Goal: Task Accomplishment & Management: Manage account settings

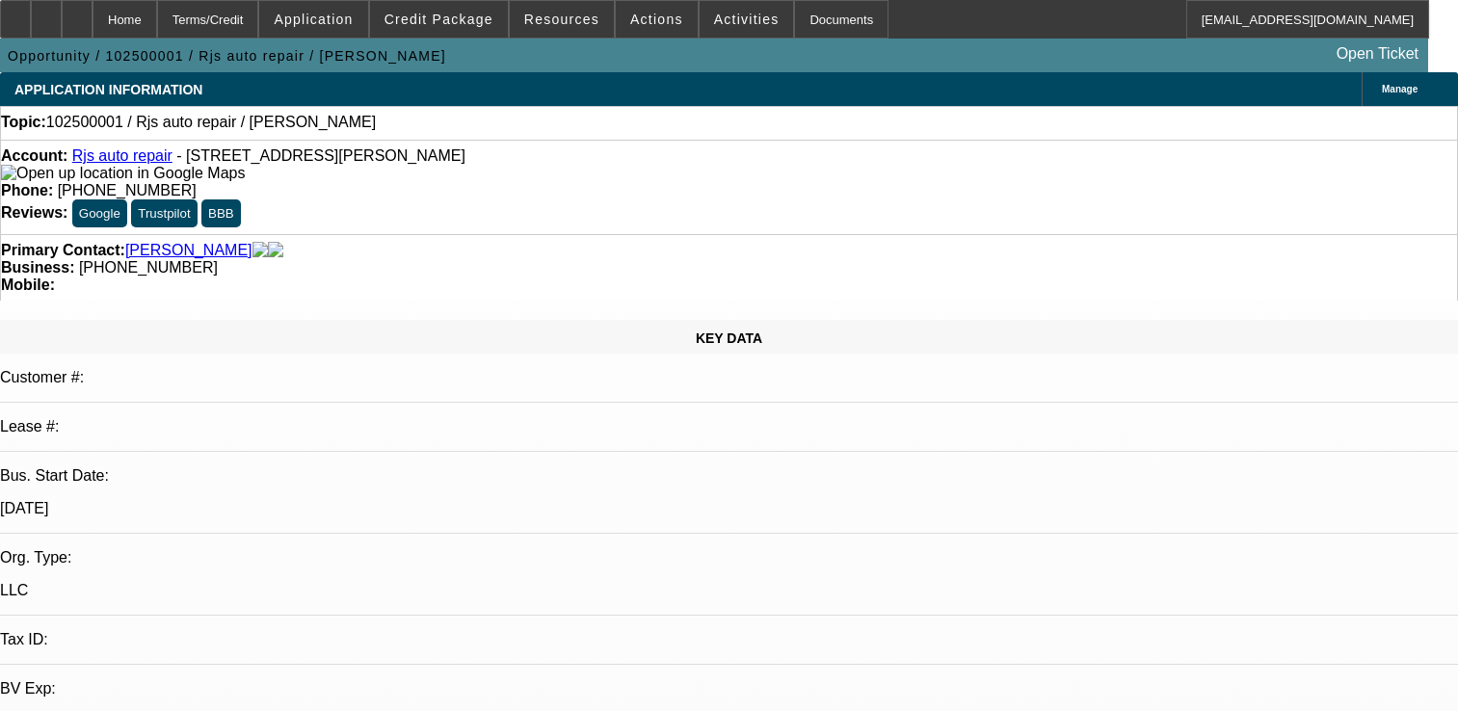
select select "0"
select select "2"
select select "0.1"
select select "4"
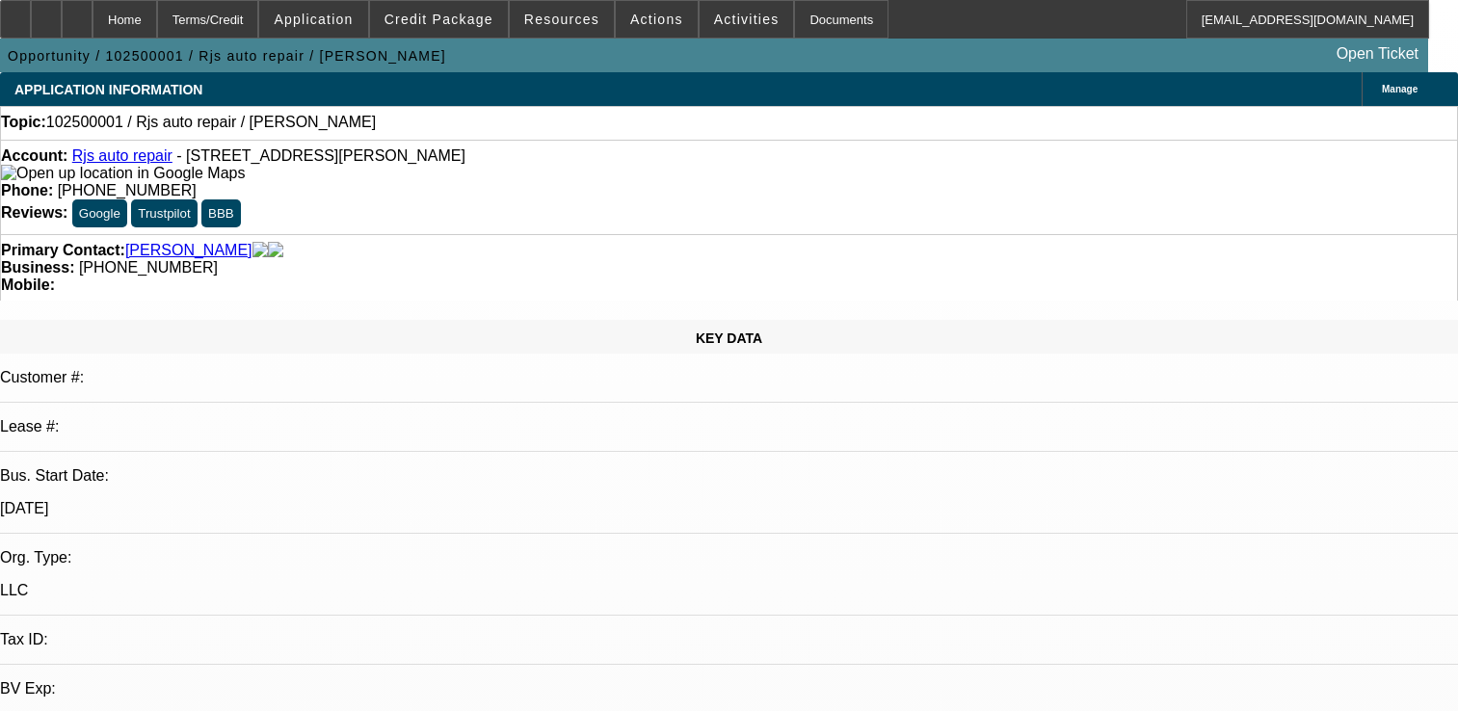
scroll to position [578, 0]
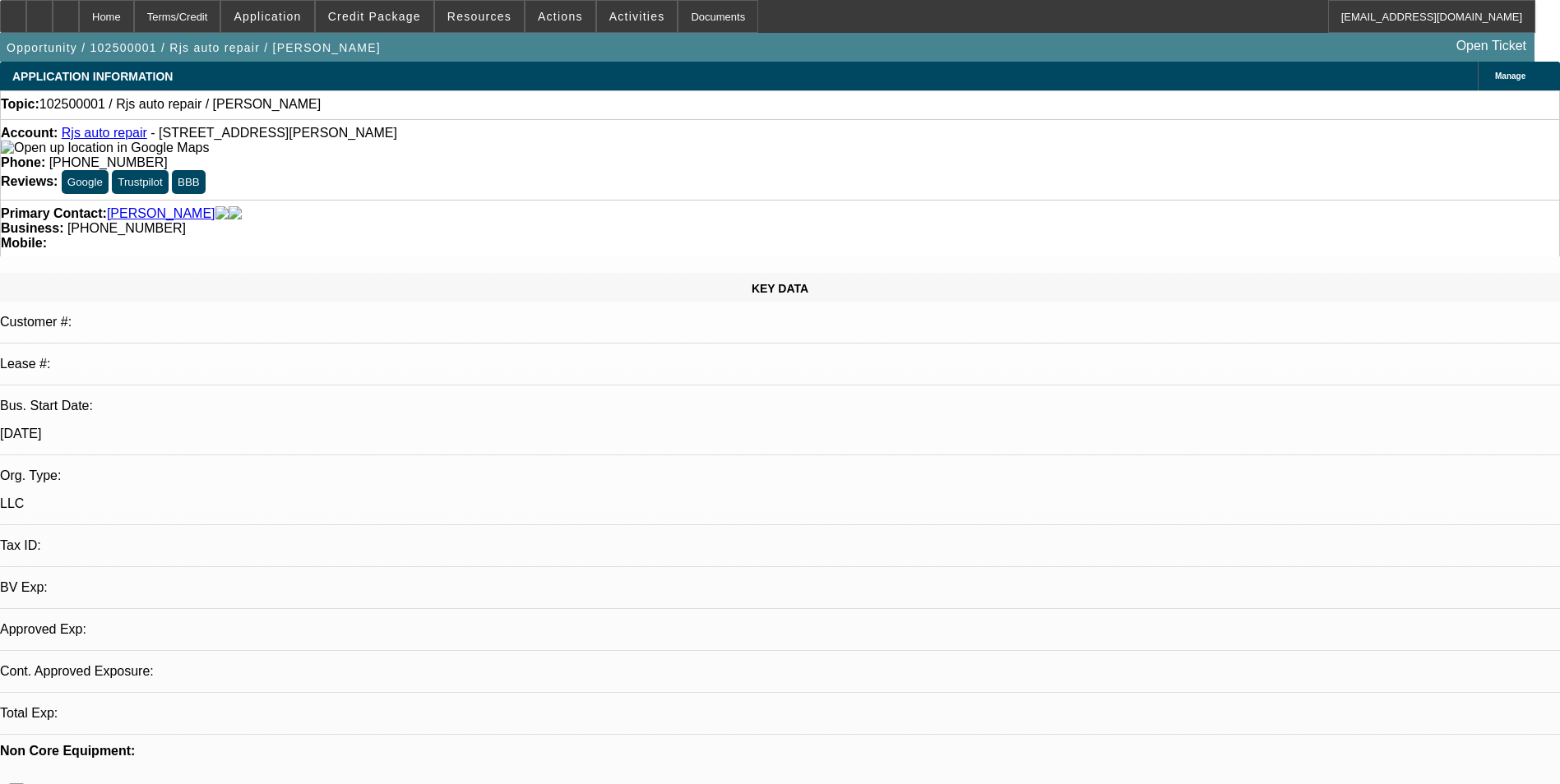
select select "0"
select select "2"
select select "0.1"
select select "1"
select select "2"
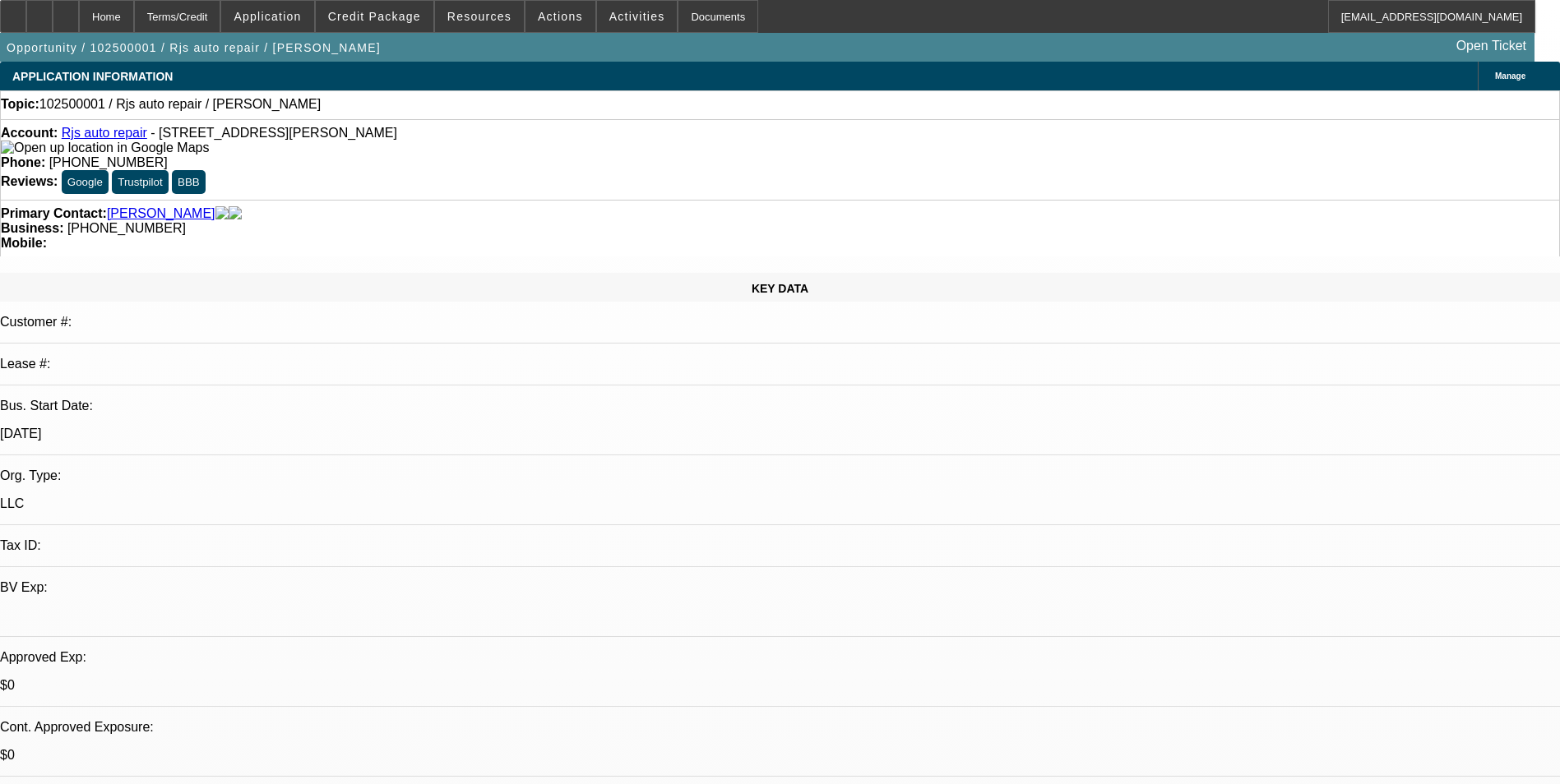
select select "4"
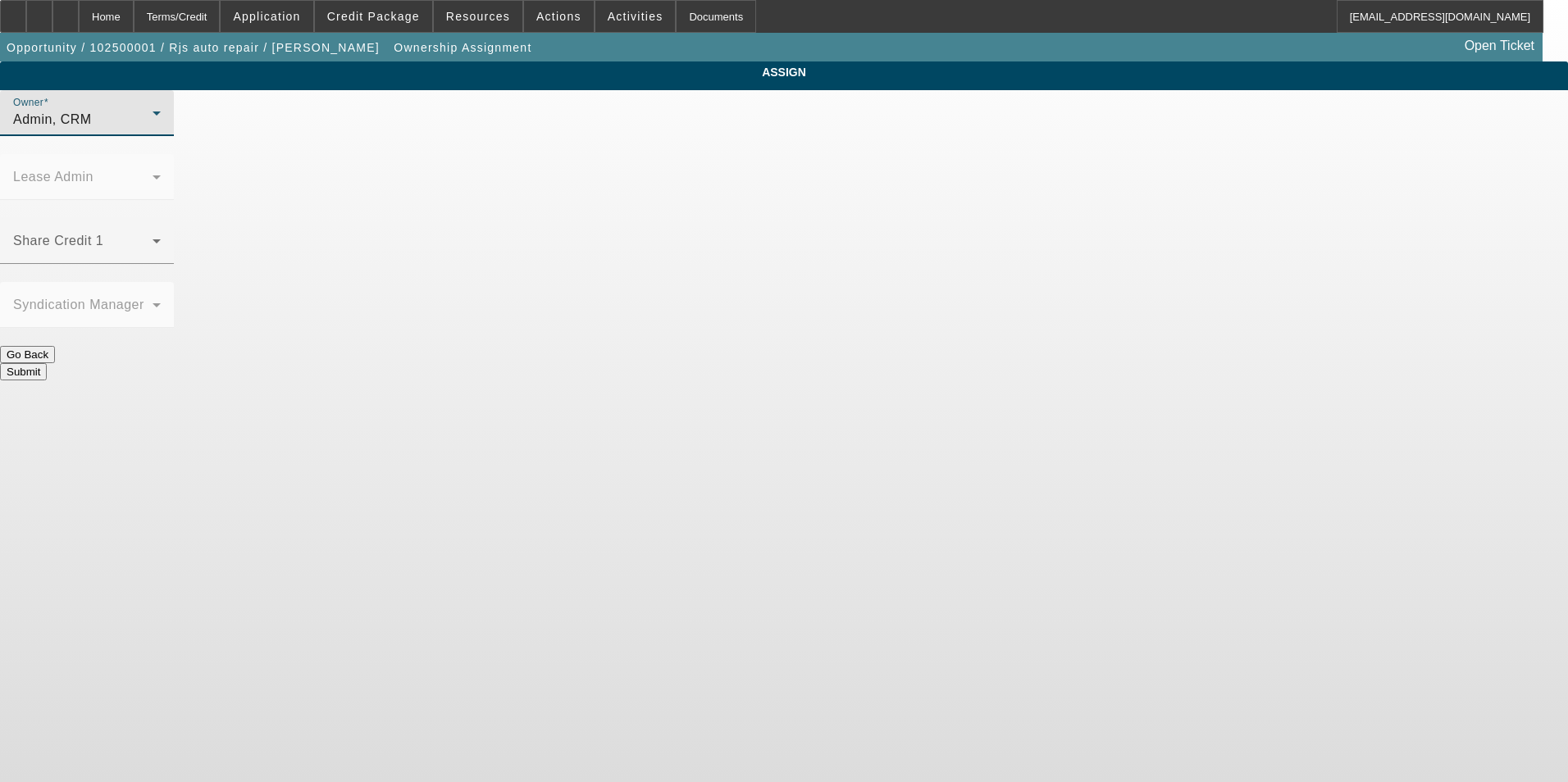
click at [152, 129] on div "Admin, CRM" at bounding box center [83, 119] width 140 height 20
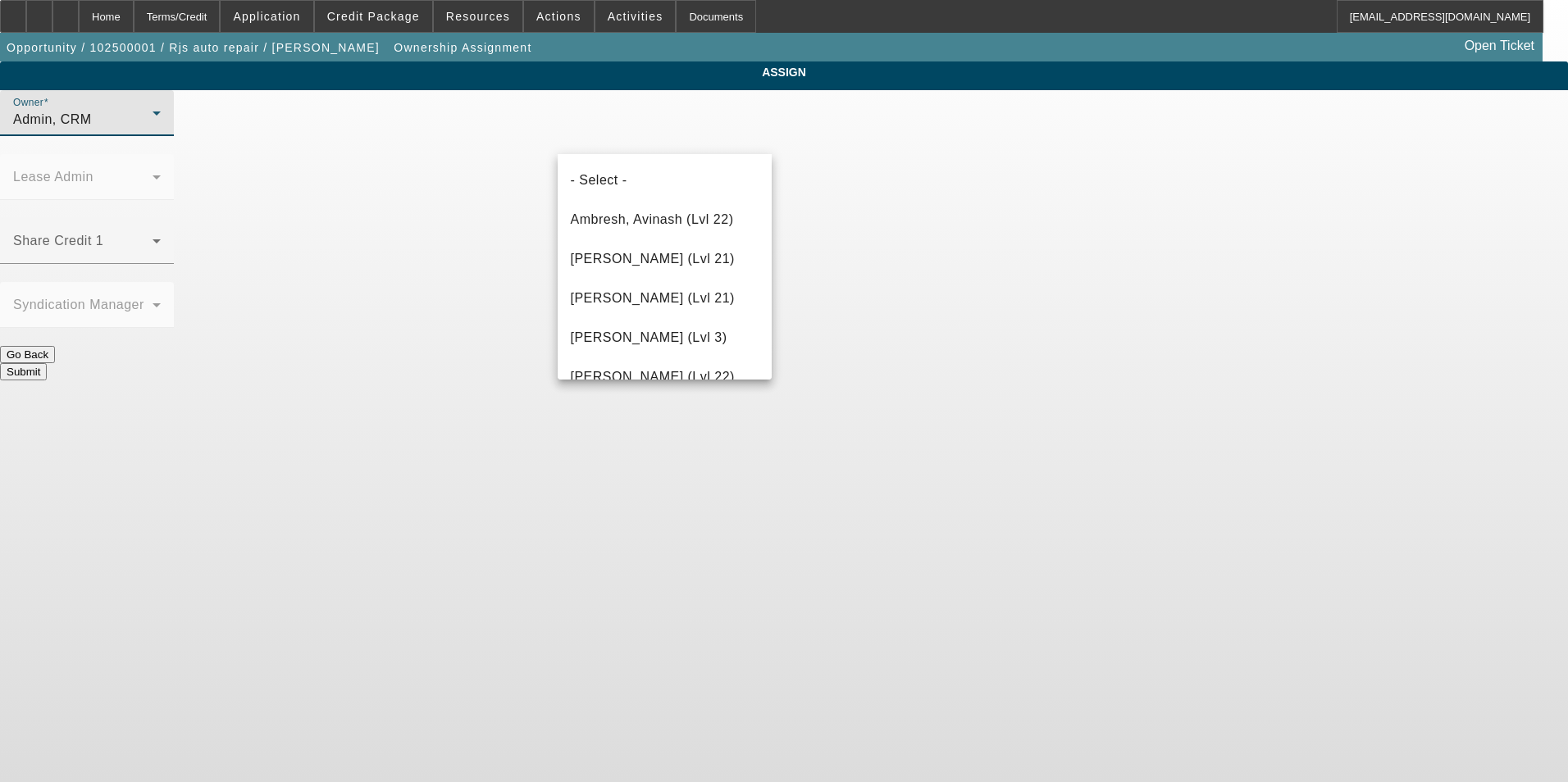
scroll to position [2329, 0]
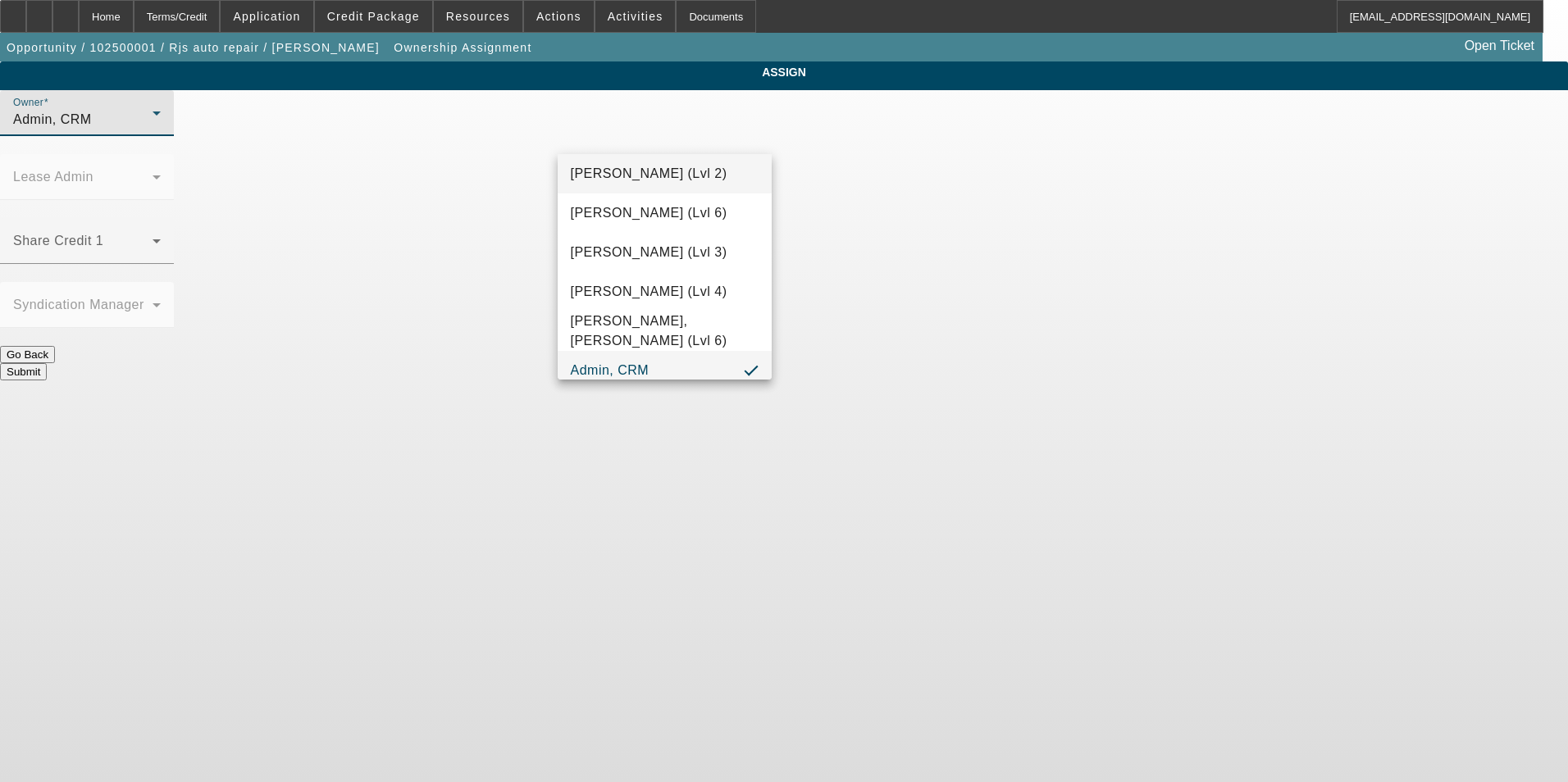
click at [688, 178] on span "Urbanowski, Logan (Lvl 2)" at bounding box center [650, 174] width 157 height 20
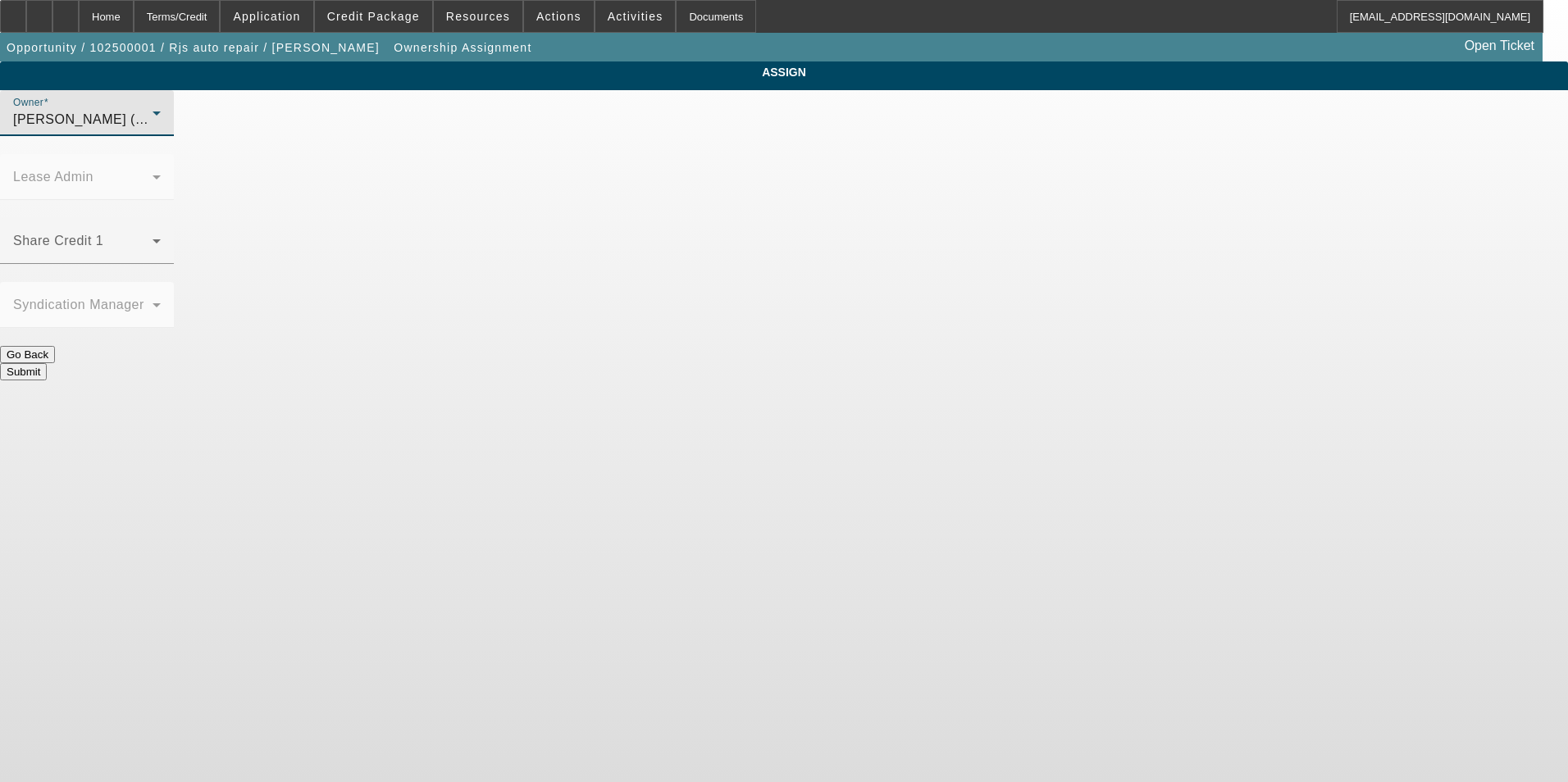
click at [47, 363] on button "Submit" at bounding box center [23, 372] width 47 height 17
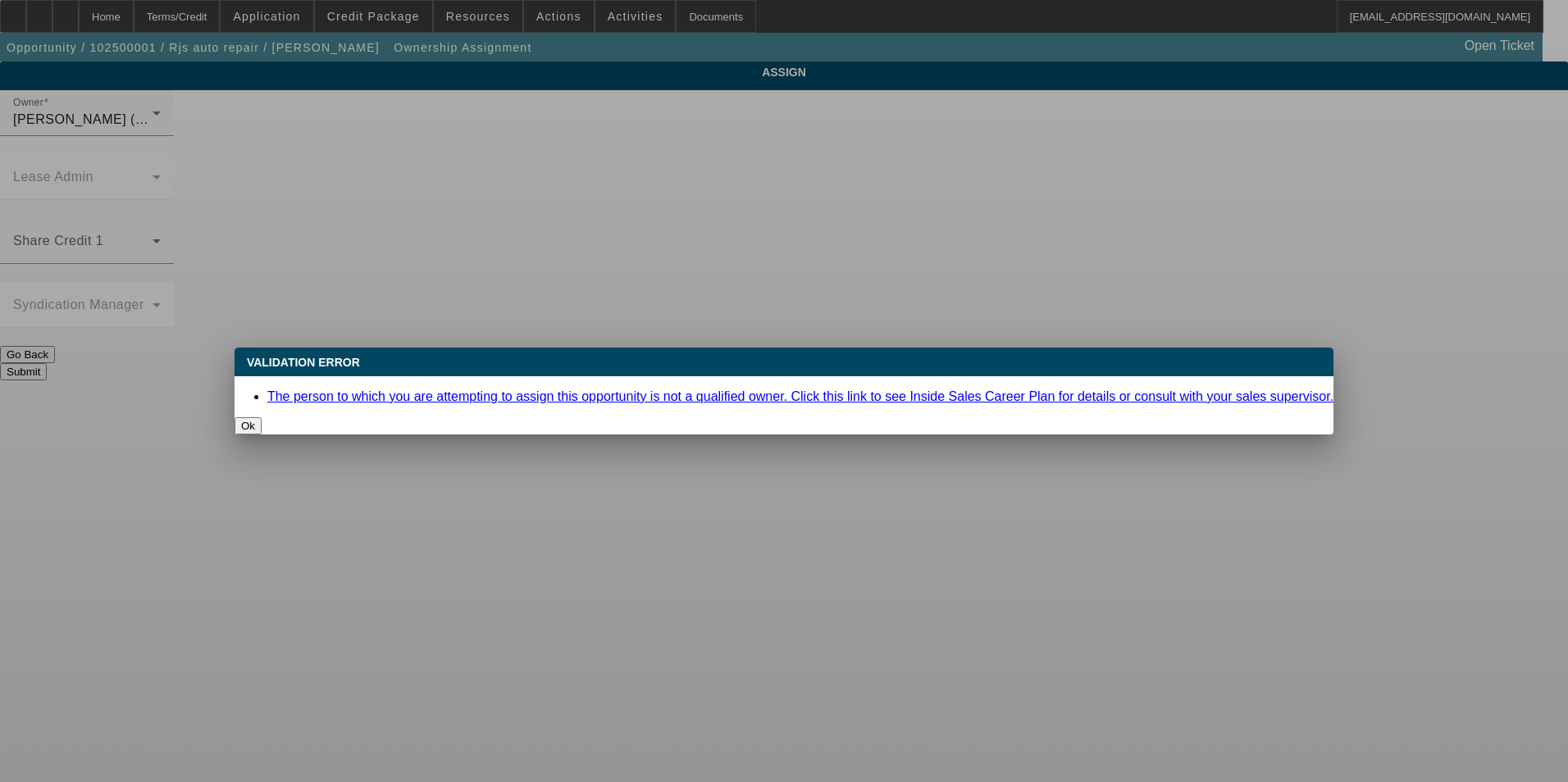
click at [261, 417] on button "Ok" at bounding box center [249, 425] width 27 height 17
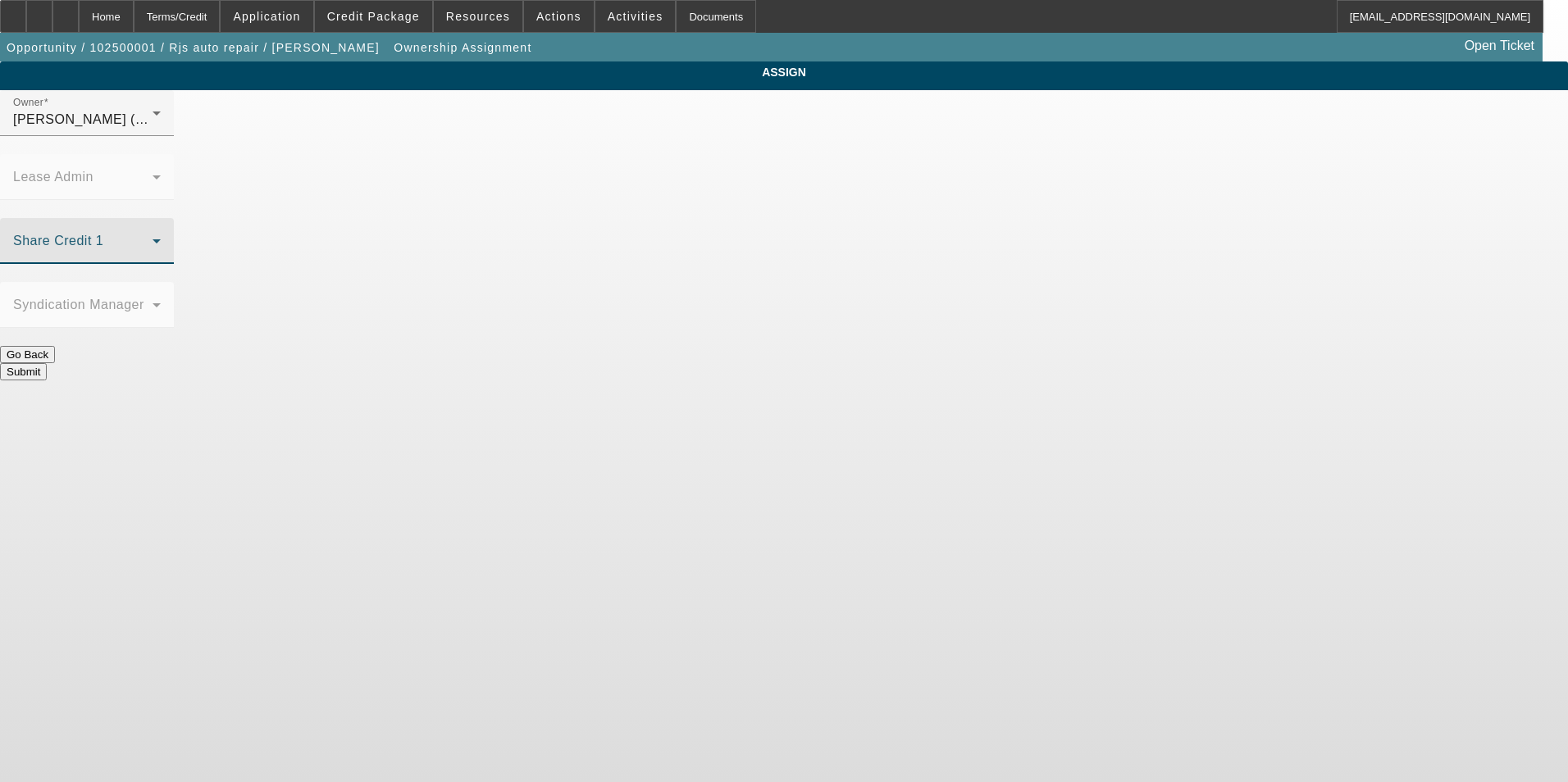
click at [167, 231] on icon at bounding box center [156, 241] width 20 height 20
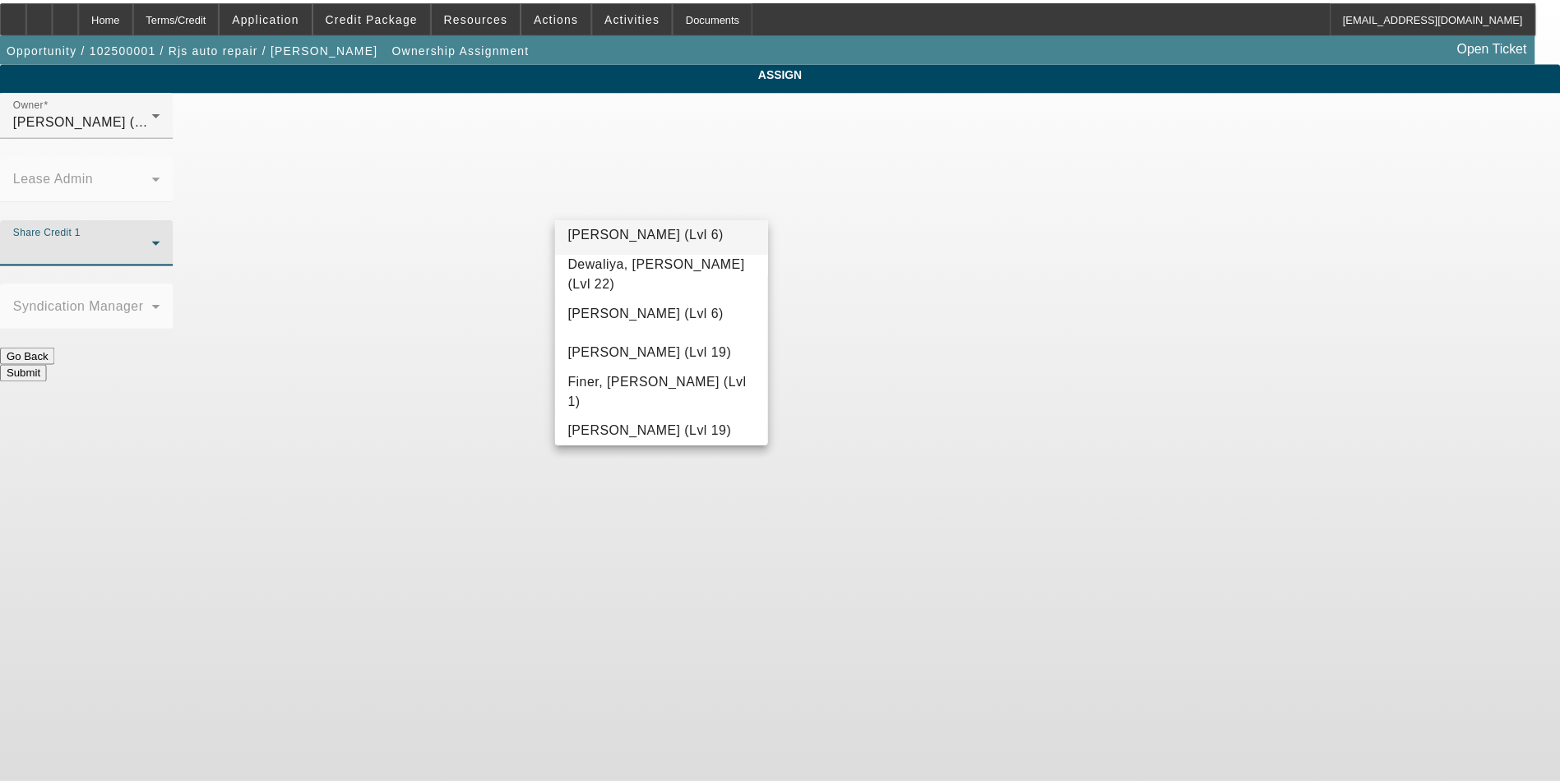
scroll to position [421, 0]
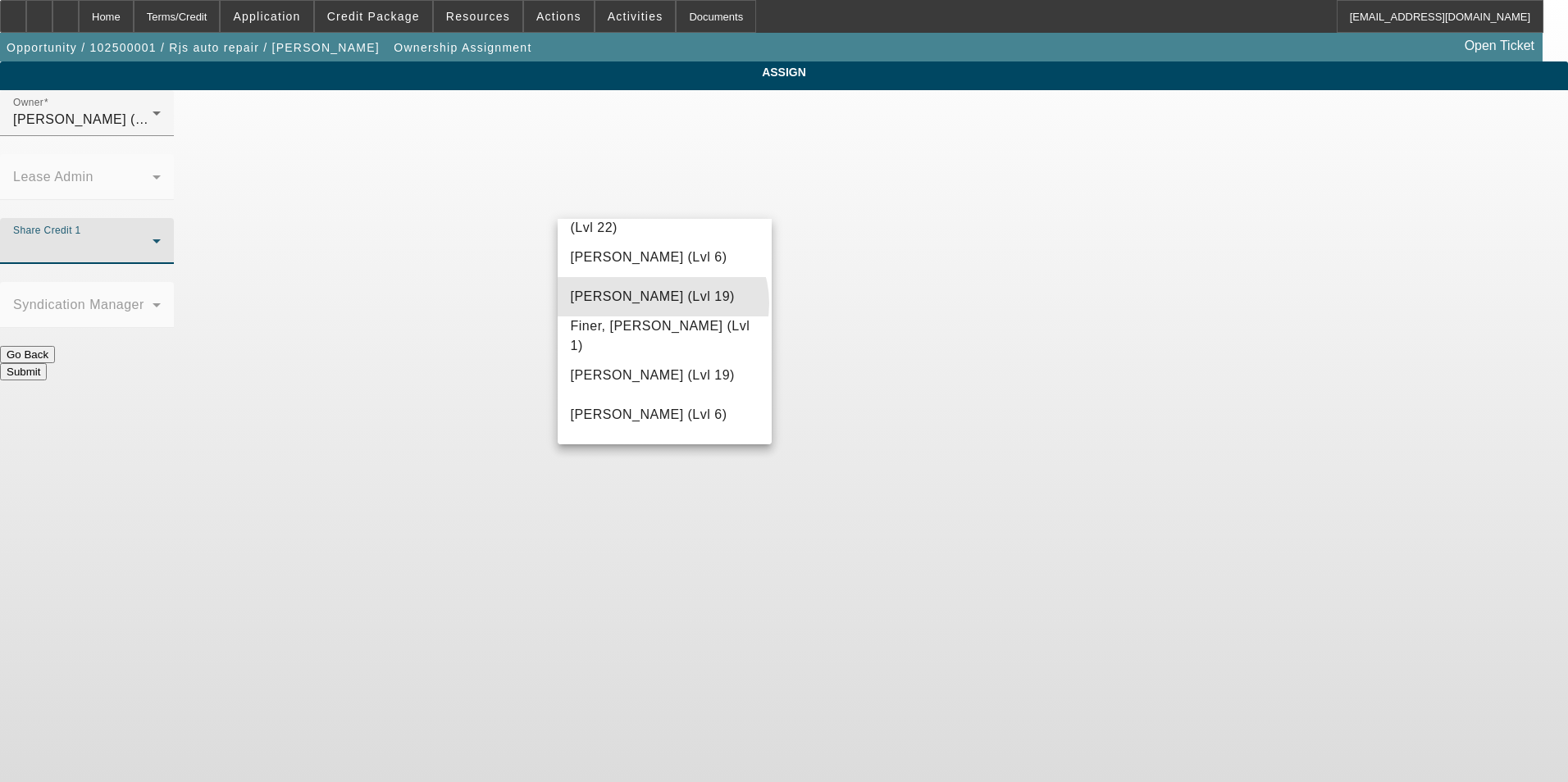
drag, startPoint x: 662, startPoint y: 304, endPoint x: 770, endPoint y: 278, distance: 111.1
click at [665, 301] on span "Dunphy, Sean (Lvl 19)" at bounding box center [653, 296] width 164 height 20
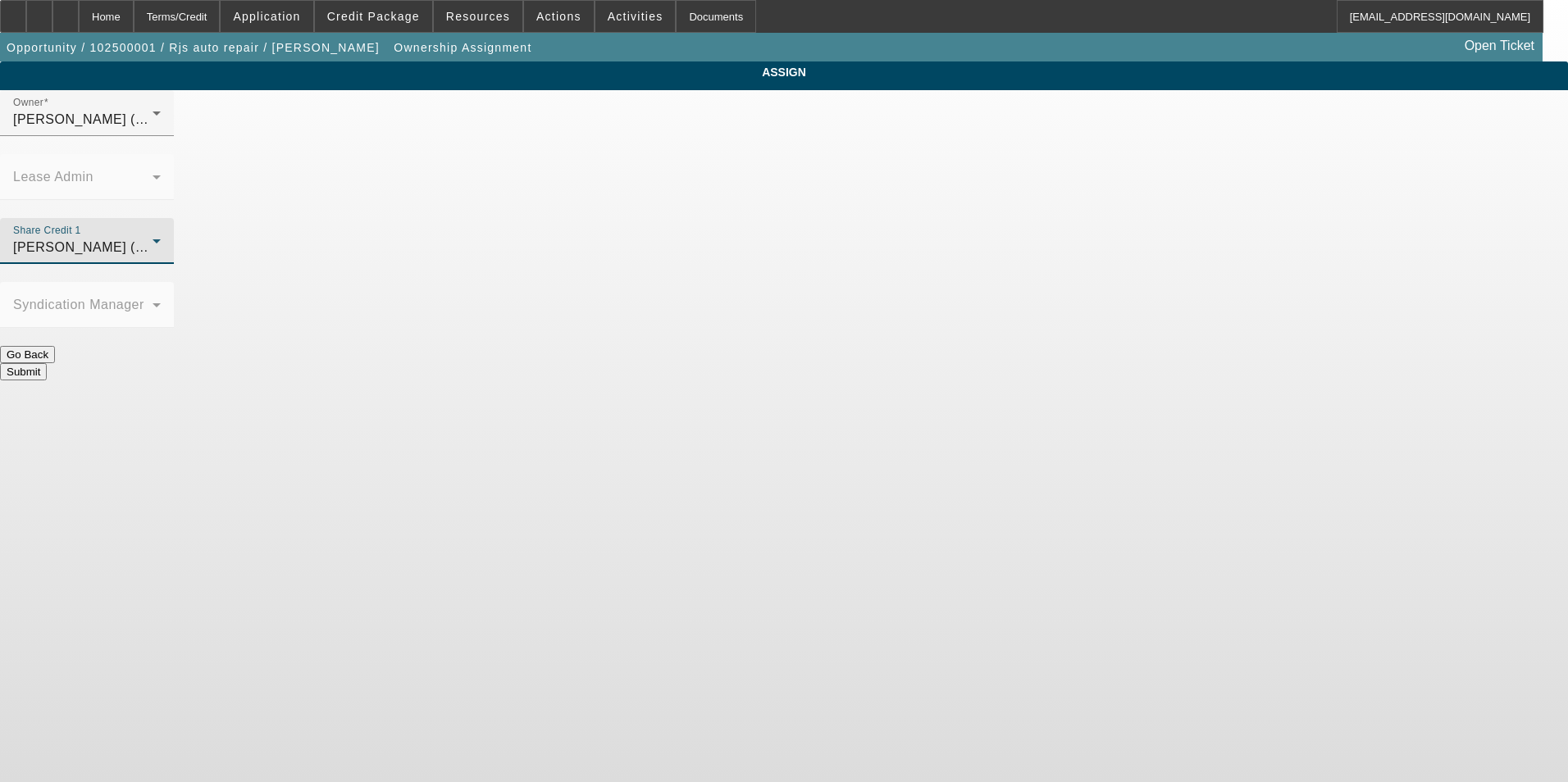
click at [47, 363] on button "Submit" at bounding box center [23, 372] width 47 height 17
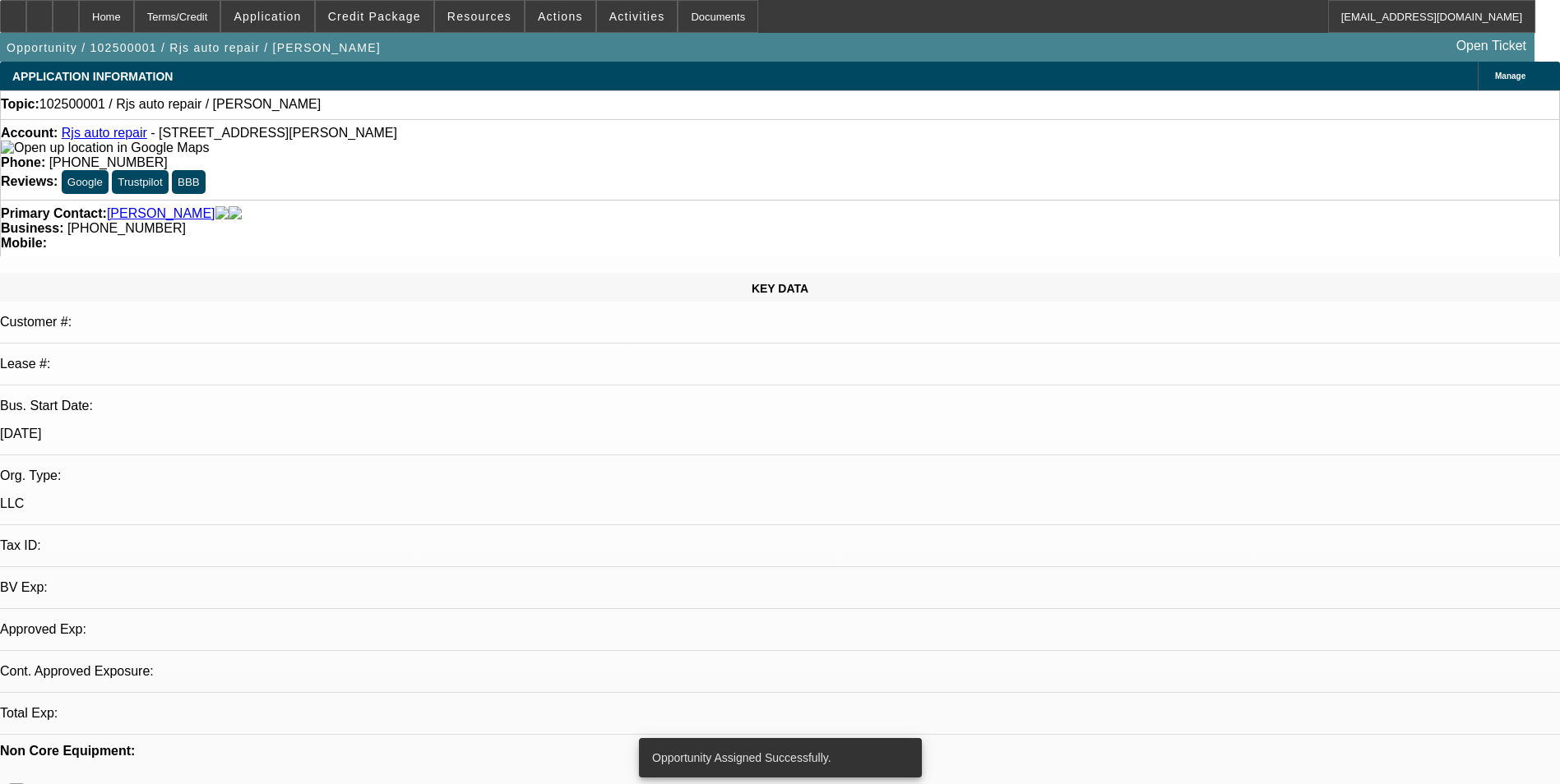
select select "0"
select select "2"
select select "0.1"
select select "4"
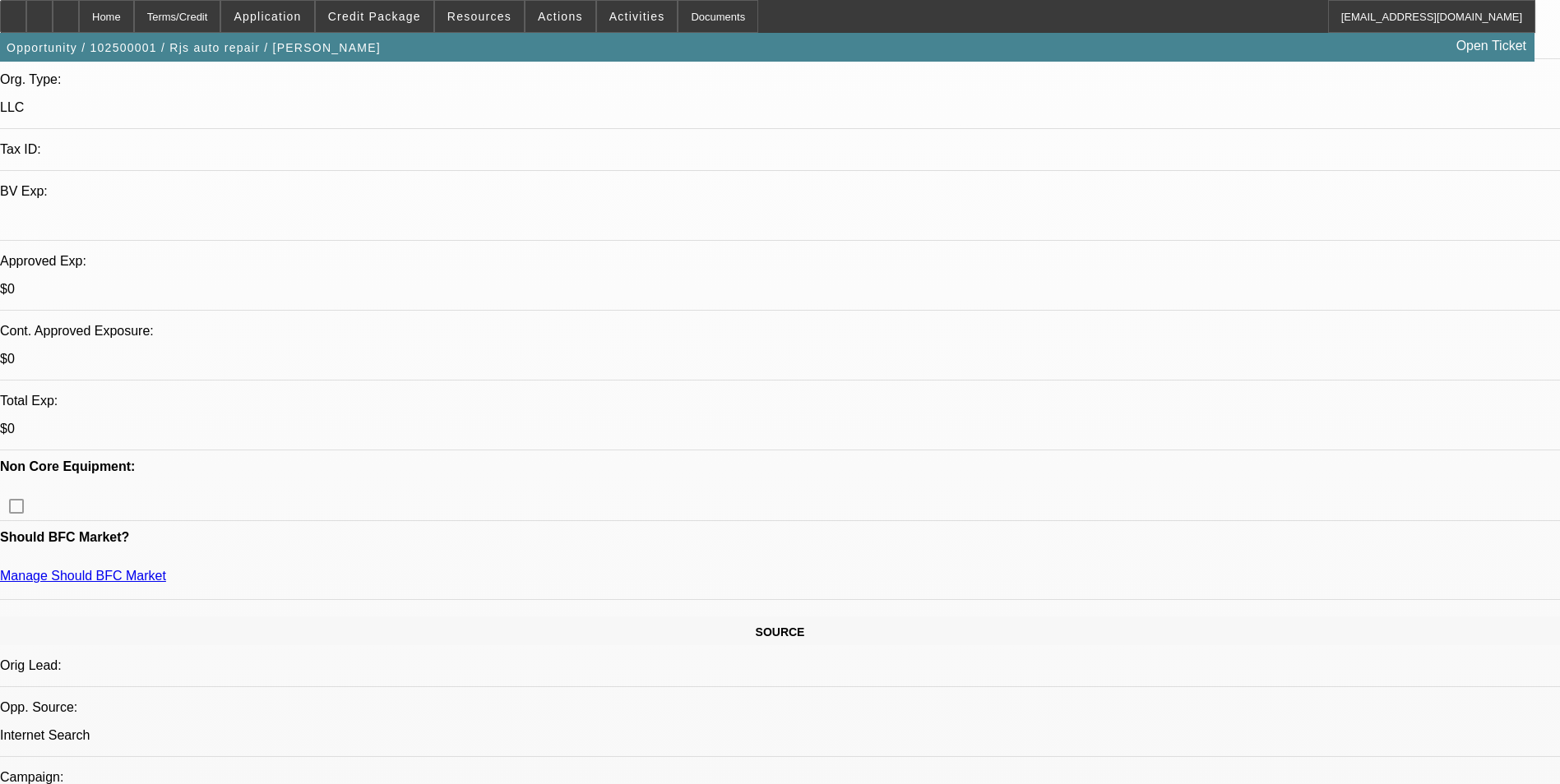
scroll to position [411, 0]
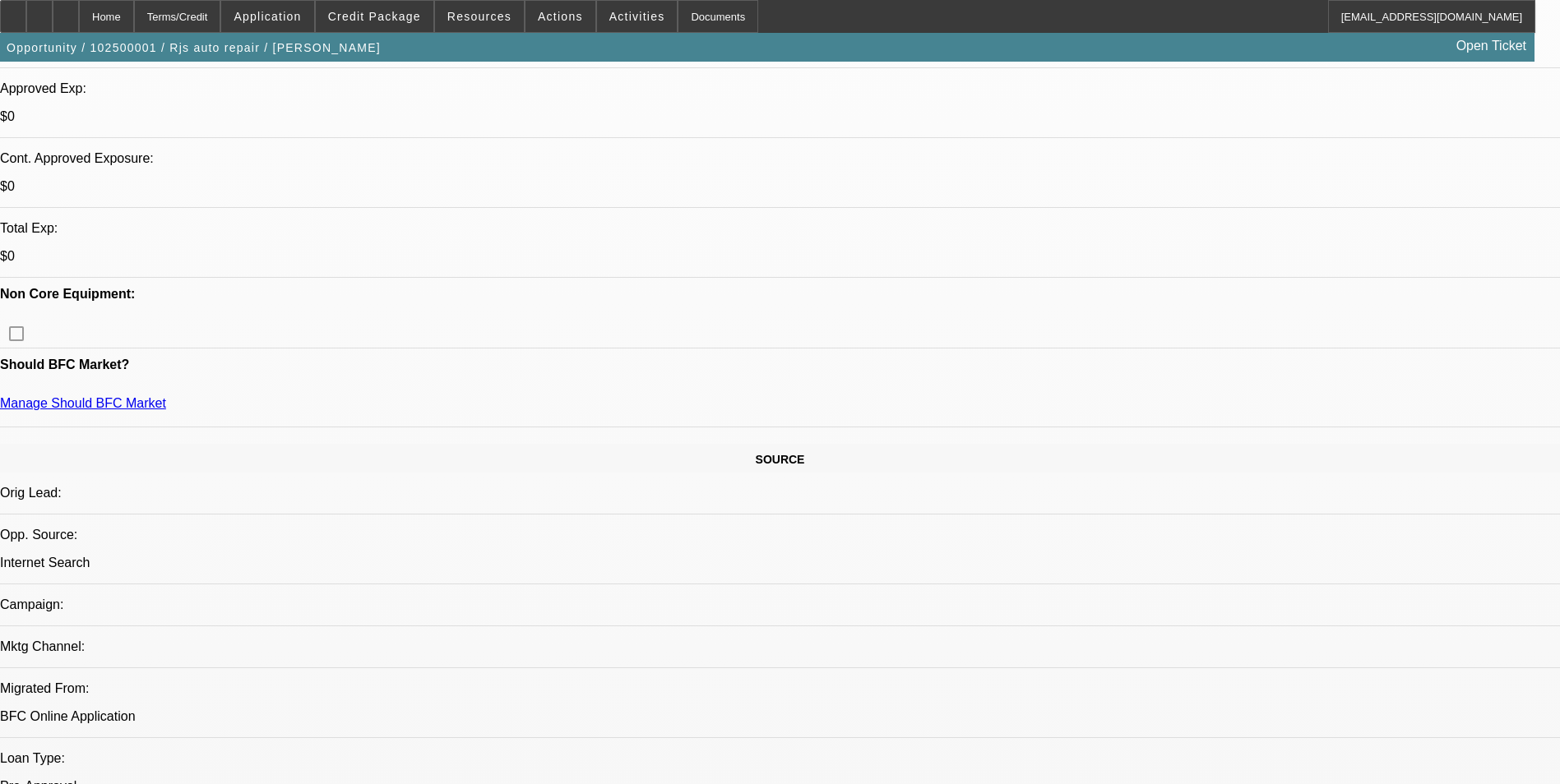
scroll to position [576, 0]
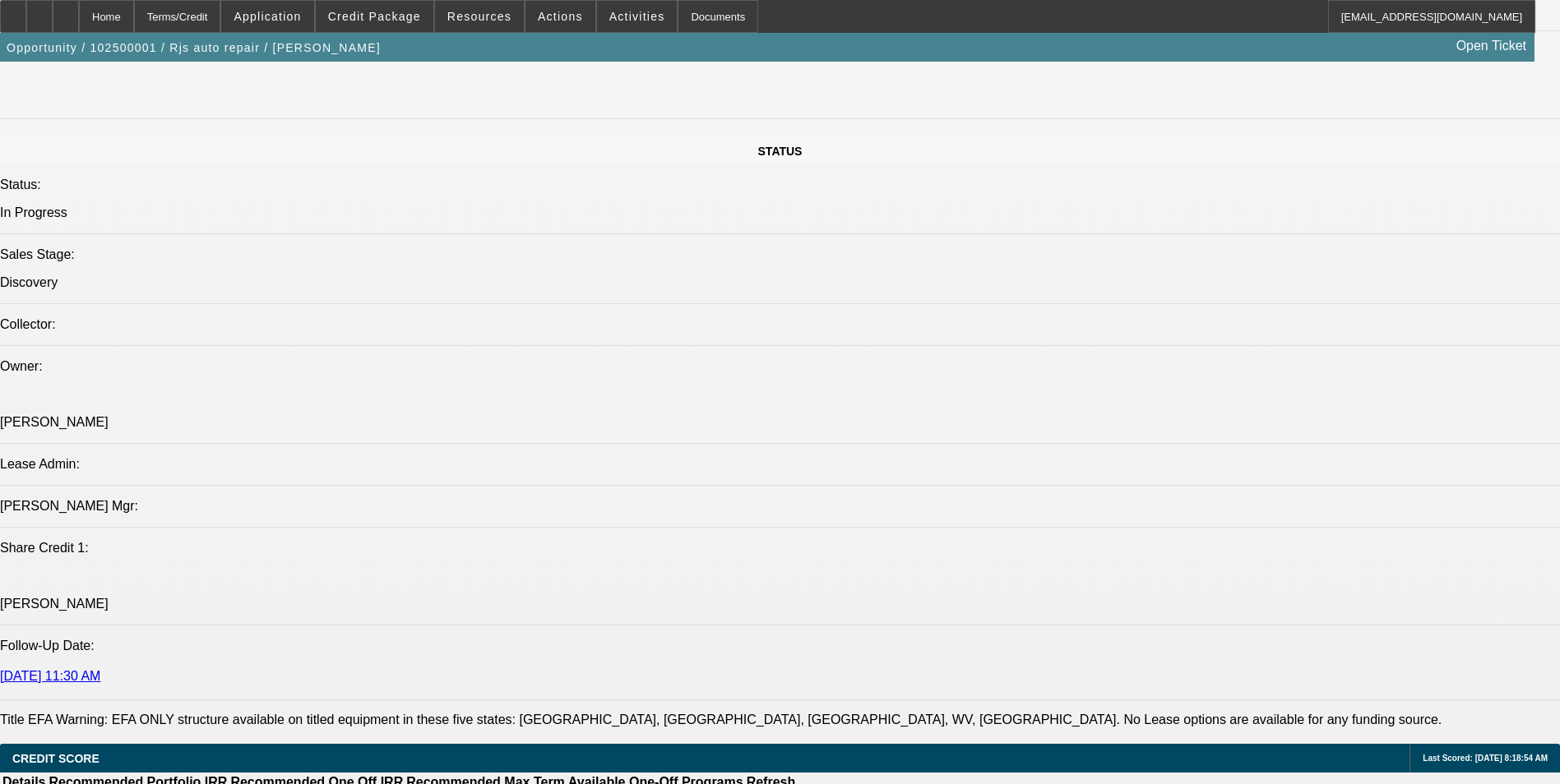
scroll to position [1727, 0]
